Goal: Information Seeking & Learning: Learn about a topic

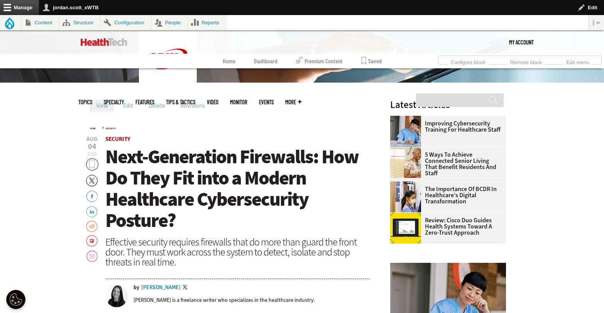
scroll to position [231, 0]
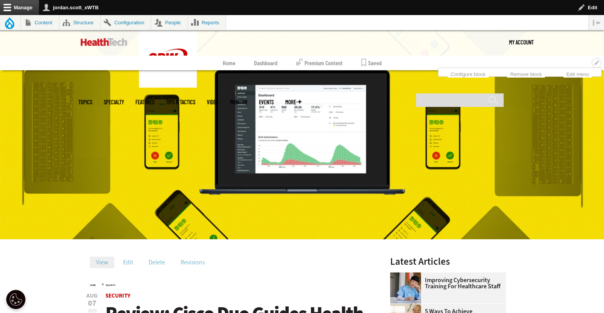
scroll to position [231, 0]
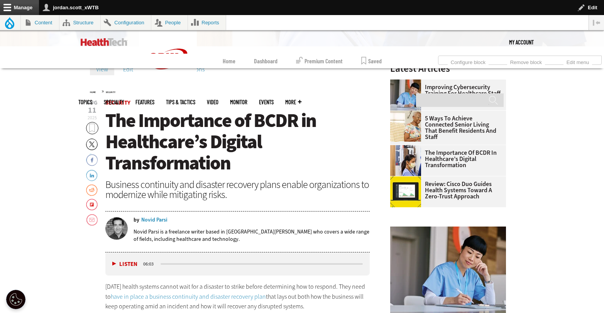
scroll to position [275, 0]
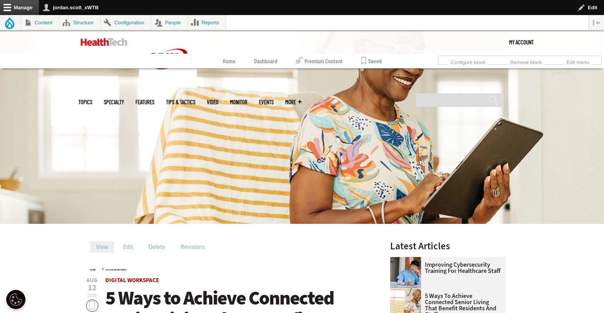
scroll to position [82, 0]
